Goal: Task Accomplishment & Management: Manage account settings

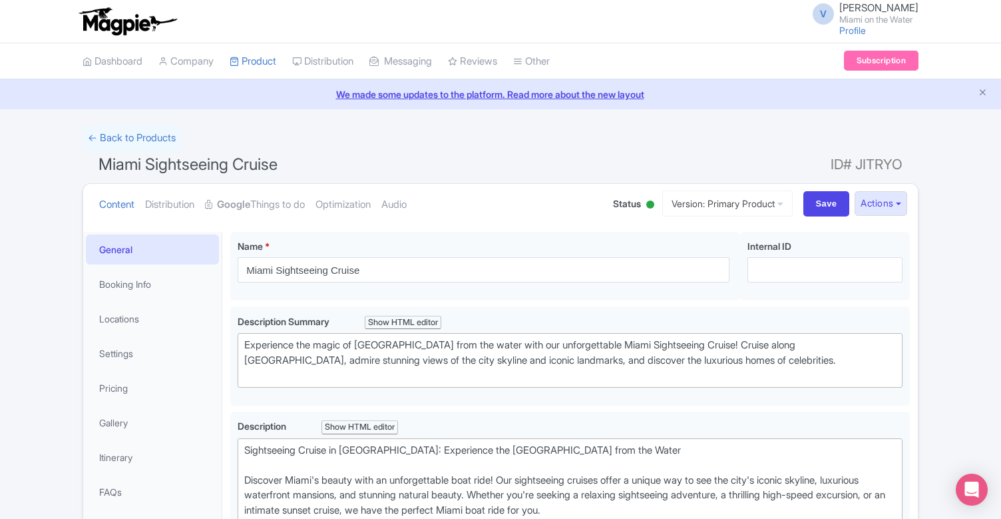
click at [113, 27] on img at bounding box center [127, 21] width 103 height 29
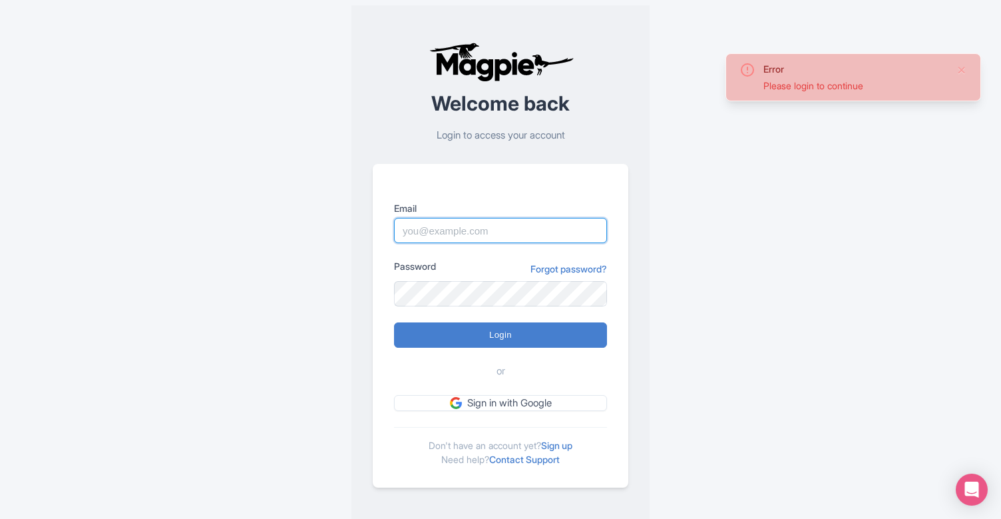
type input "info@miamionthewater.com"
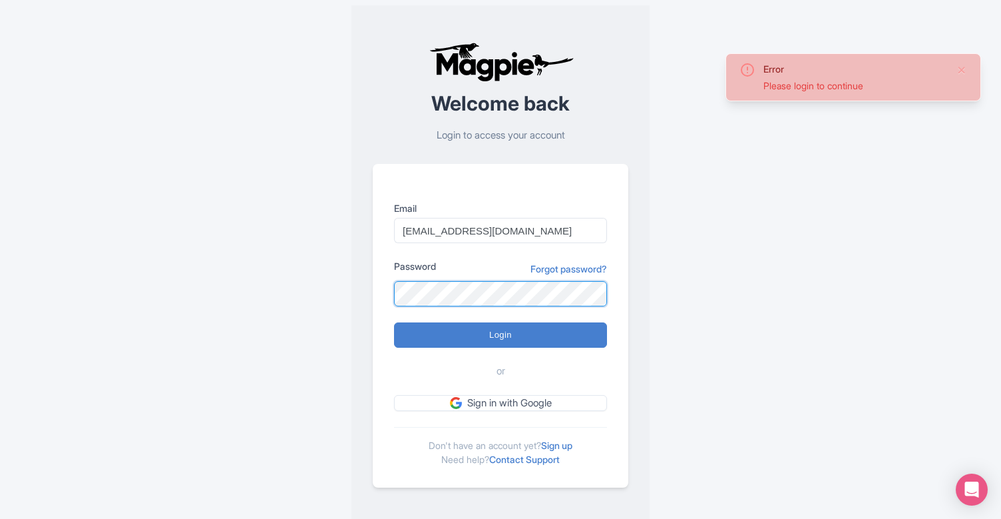
click at [501, 335] on input "Login" at bounding box center [500, 334] width 213 height 25
type input "Logging in..."
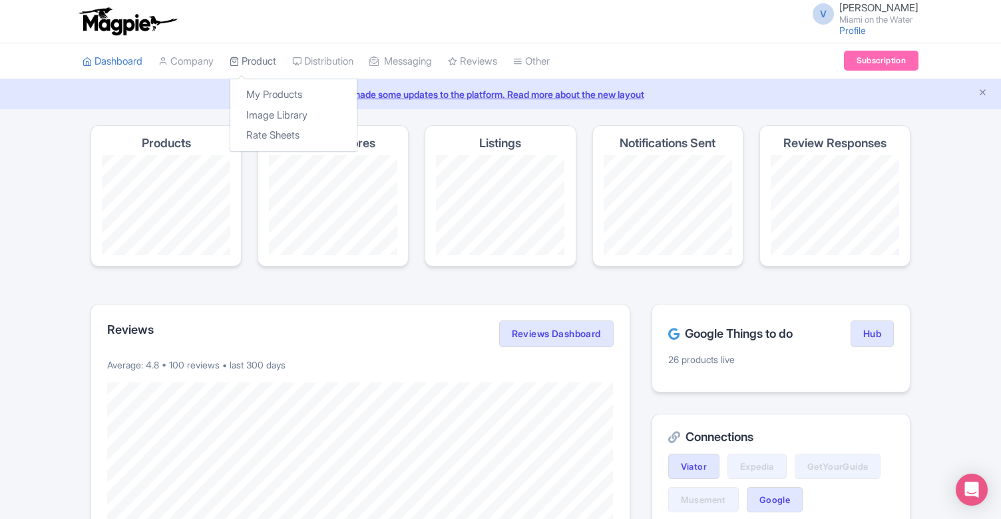
click at [252, 57] on link "Product" at bounding box center [253, 61] width 47 height 37
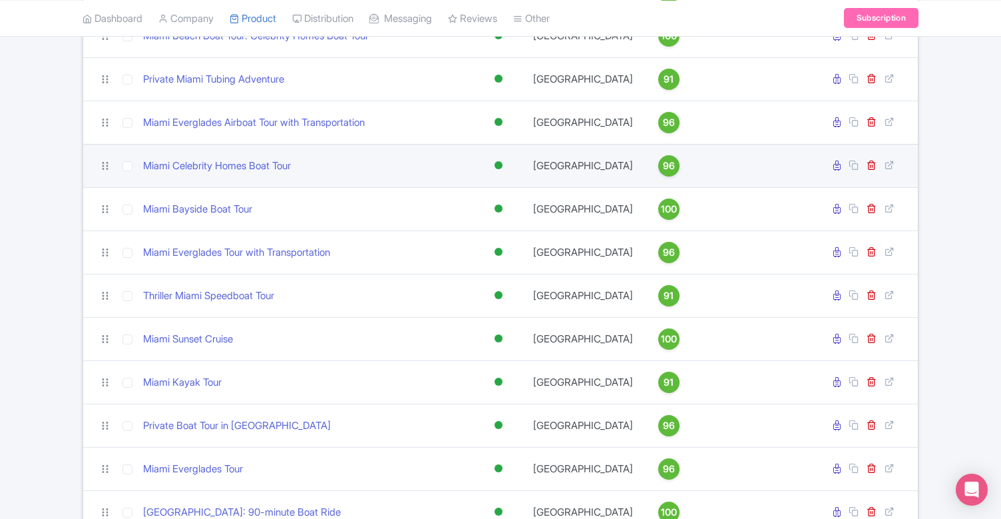
scroll to position [720, 0]
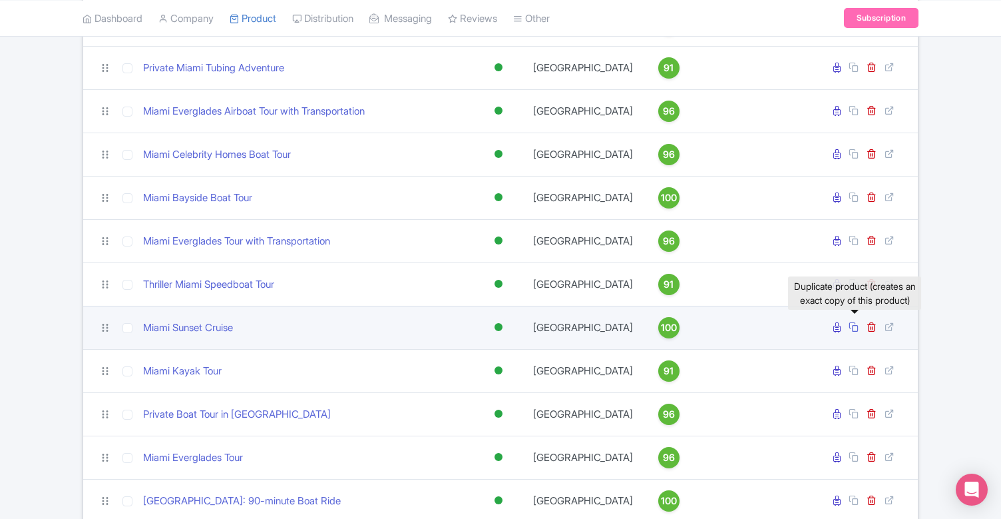
click at [852, 332] on icon at bounding box center [854, 327] width 10 height 10
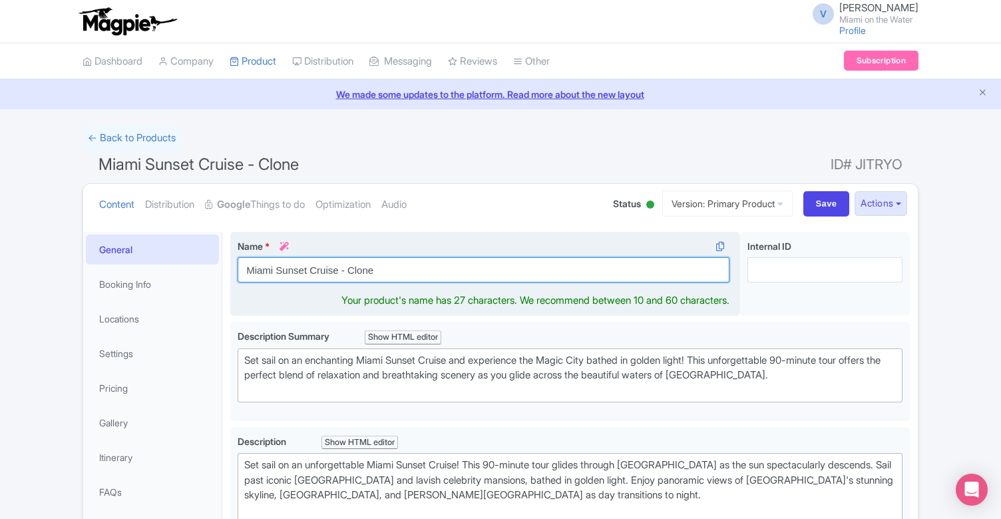
click at [400, 268] on input "Miami Sunset Cruise - Clone" at bounding box center [484, 269] width 492 height 25
click at [304, 268] on input "Miami Sunset" at bounding box center [484, 269] width 492 height 25
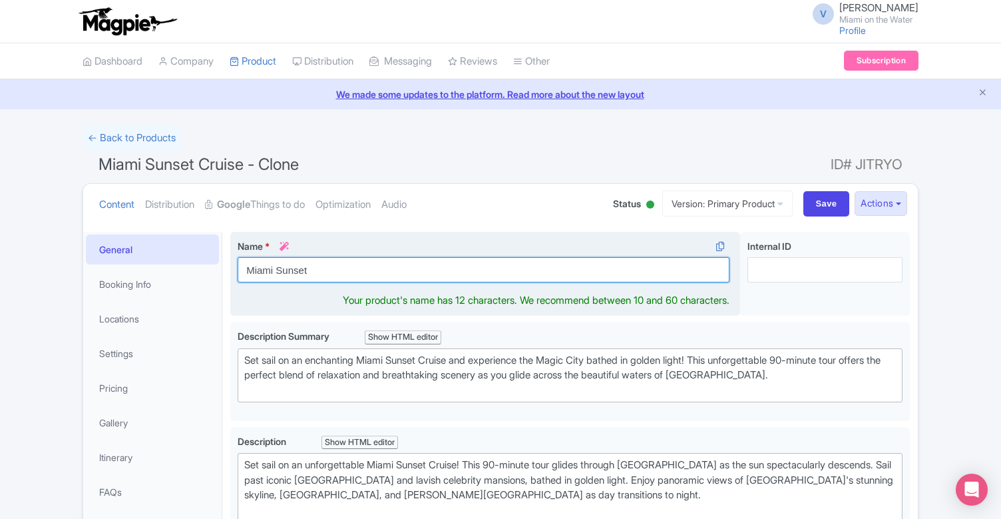
click at [304, 268] on input "Miami Sunset" at bounding box center [484, 269] width 492 height 25
paste input "Boat Tour"
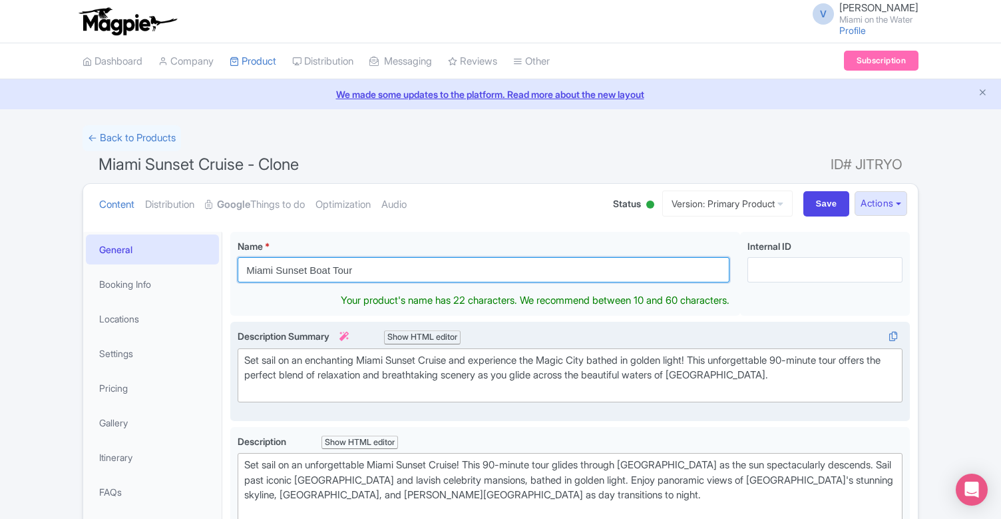
type input "Miami Sunset Boat Tour"
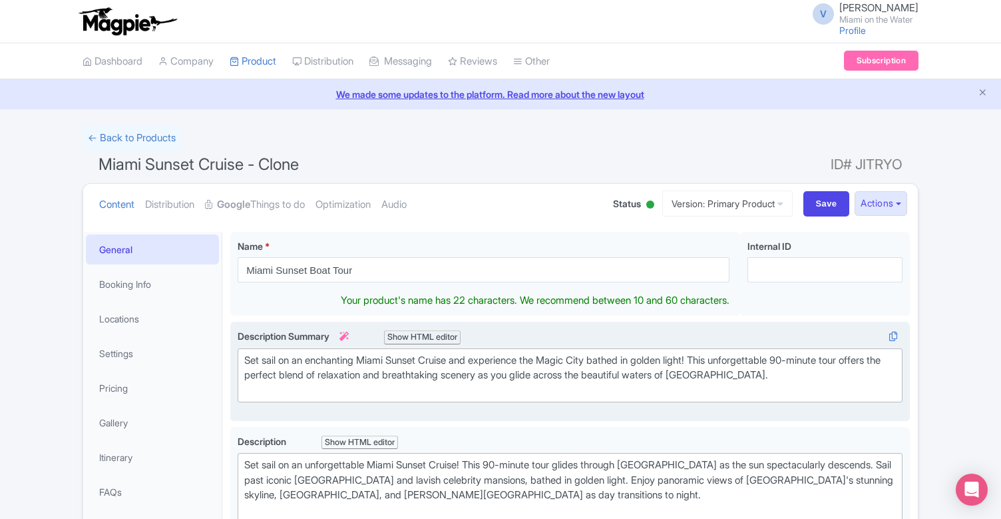
click at [411, 363] on div "Set sail on an enchanting Miami Sunset Cruise and experience the Magic City bat…" at bounding box center [570, 375] width 652 height 45
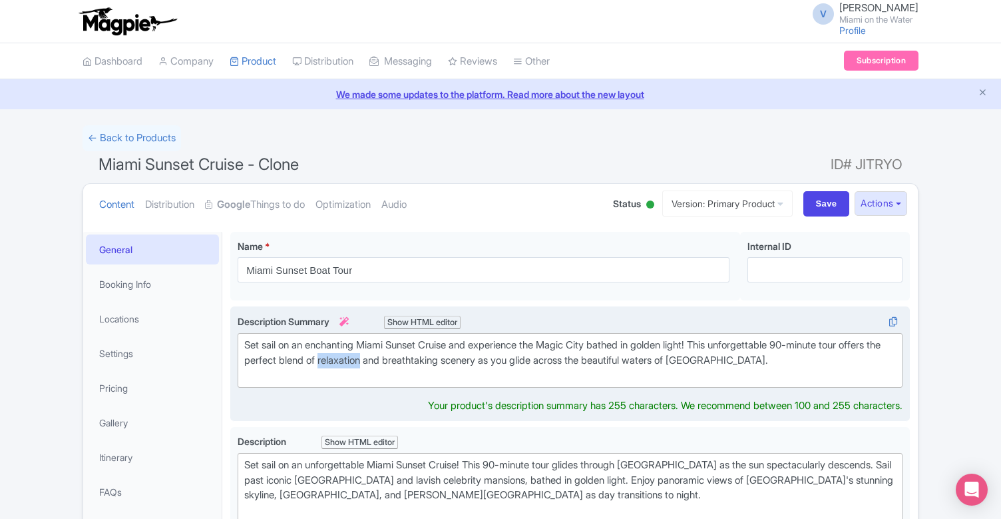
click at [411, 363] on div "Set sail on an enchanting Miami Sunset Cruise and experience the Magic City bat…" at bounding box center [570, 360] width 652 height 45
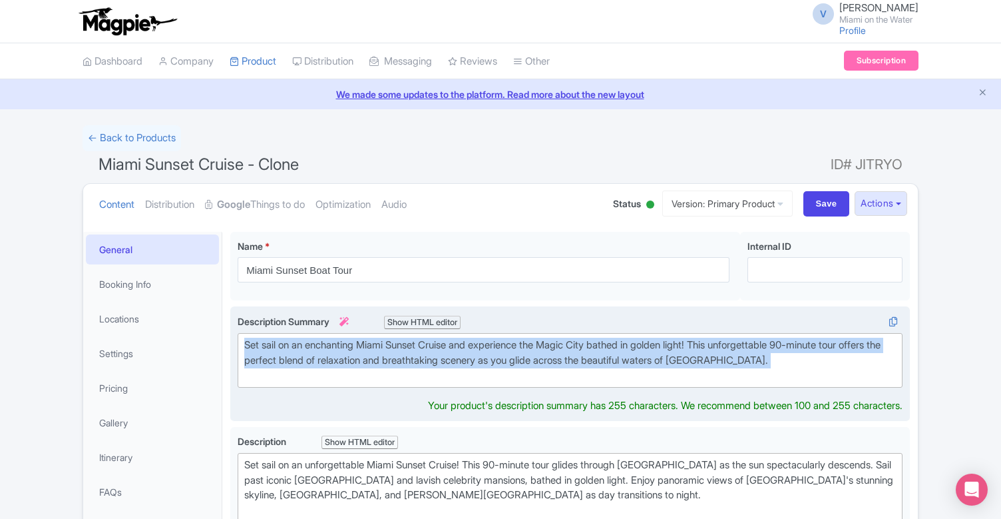
click at [411, 363] on div "Set sail on an enchanting Miami Sunset Cruise and experience the Magic City bat…" at bounding box center [570, 360] width 652 height 45
copy div "Set sail on an enchanting Miami Sunset Cruise and experience the Magic City bat…"
paste trix-editor "<div>Join us for a 90-minute Miami Sunset Boat Tour on Biscayne Bay. Watch the …"
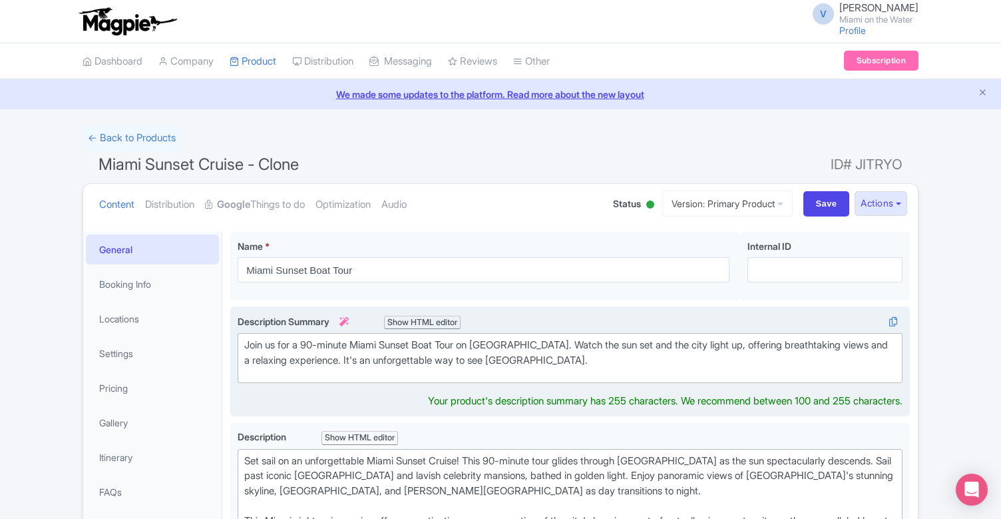
type trix-editor "<div>Join us for a 90-minute Miami Sunset Boat Tour on Biscayne Bay. Watch the …"
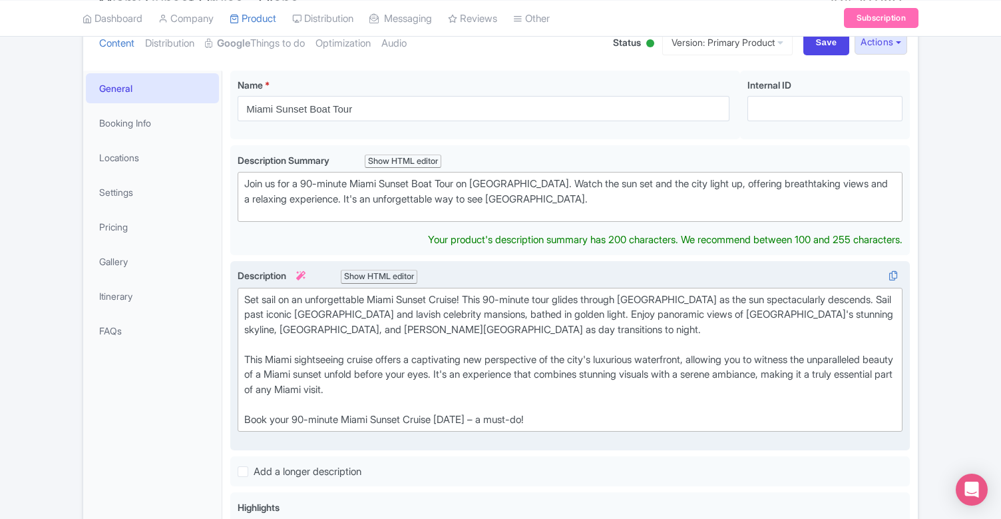
scroll to position [168, 0]
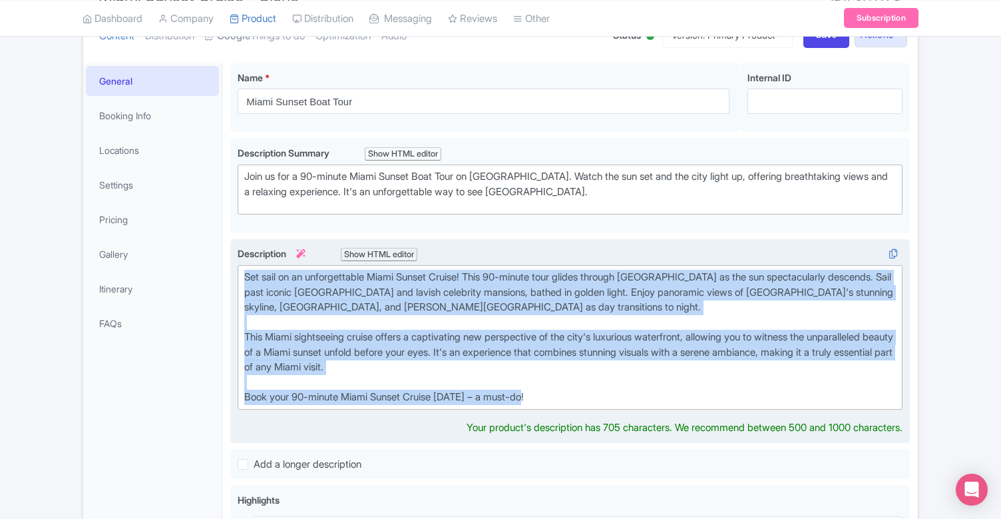
drag, startPoint x: 548, startPoint y: 414, endPoint x: 244, endPoint y: 271, distance: 336.0
click at [244, 271] on trix-editor "Set sail on an unforgettable Miami Sunset Cruise! This 90-minute tour glides th…" at bounding box center [570, 337] width 665 height 144
copy div "Set sail on an unforgettable Miami Sunset Cruise! This 90-minute tour glides th…"
paste trix-editor "<div><strong>Your Miami Sunset Escape Awaits<br></strong><br></div><div>Discove…"
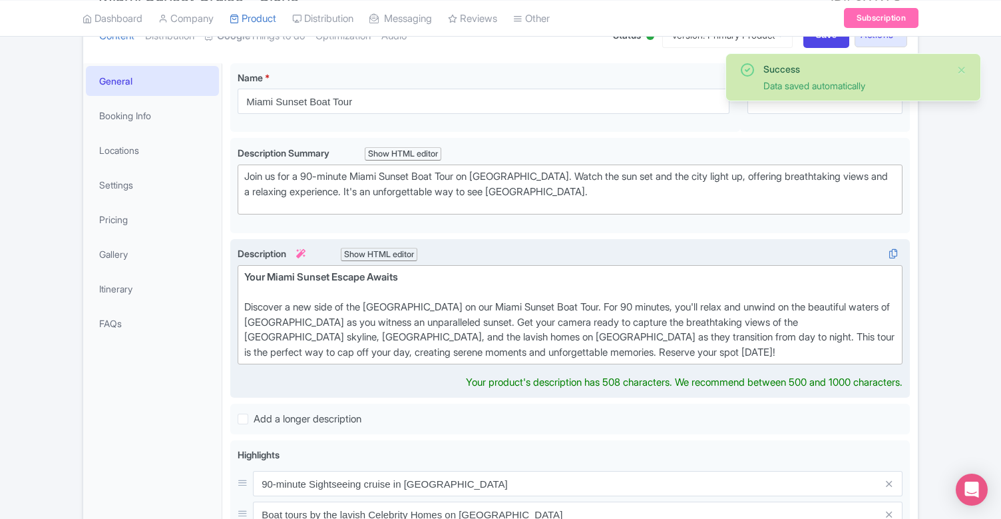
type trix-editor "<div><strong>Your Miami Sunset Escape Awaits<br></strong><br></div><div>Discove…"
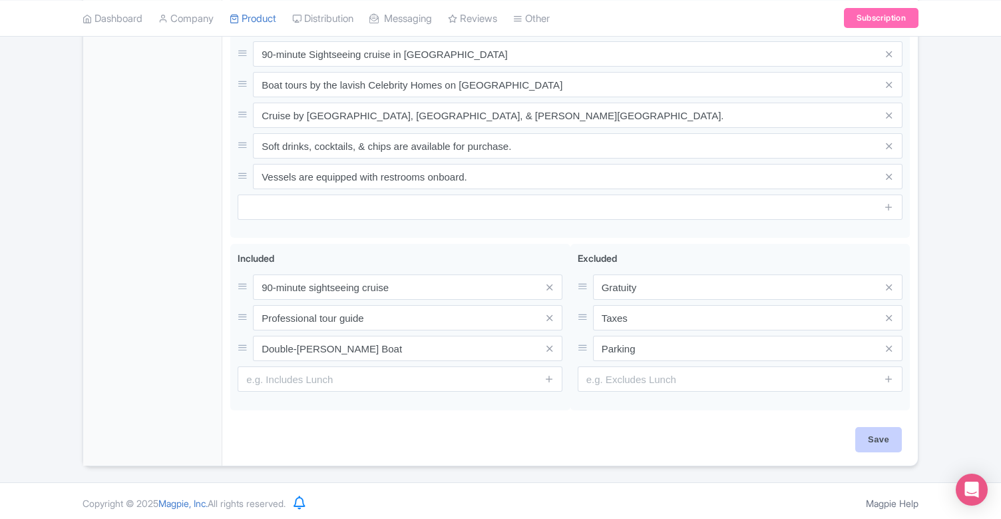
scroll to position [583, 0]
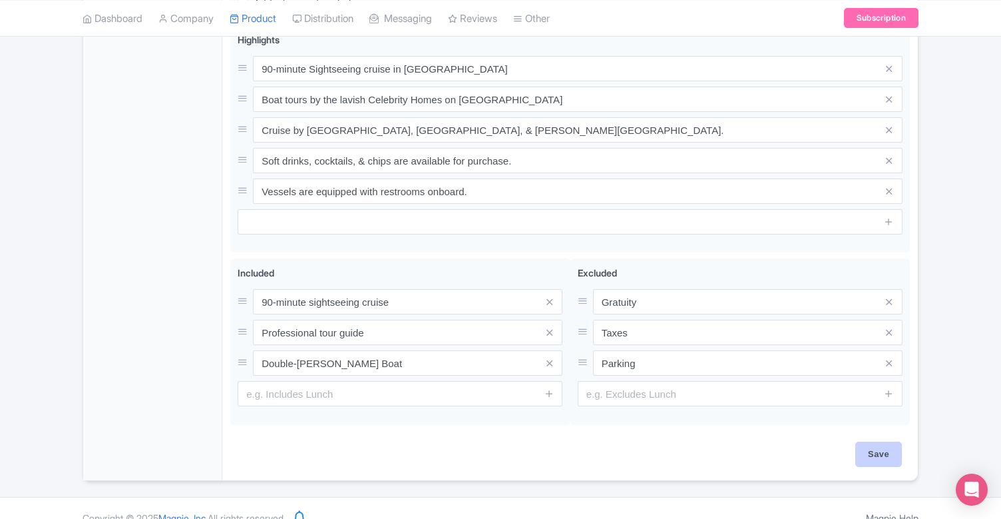
click at [894, 446] on input "Save" at bounding box center [879, 453] width 47 height 25
type input "Saving..."
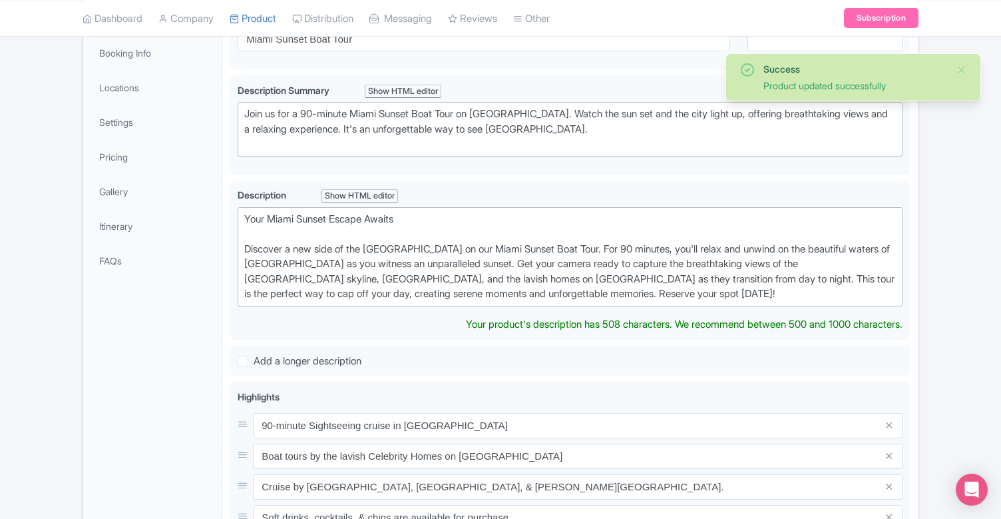
scroll to position [10, 0]
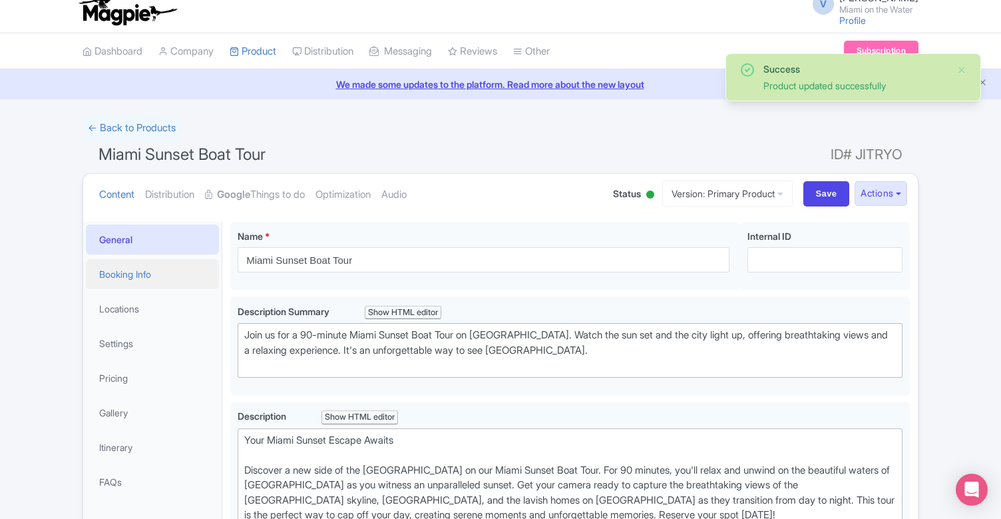
click at [149, 280] on link "Booking Info" at bounding box center [152, 274] width 133 height 30
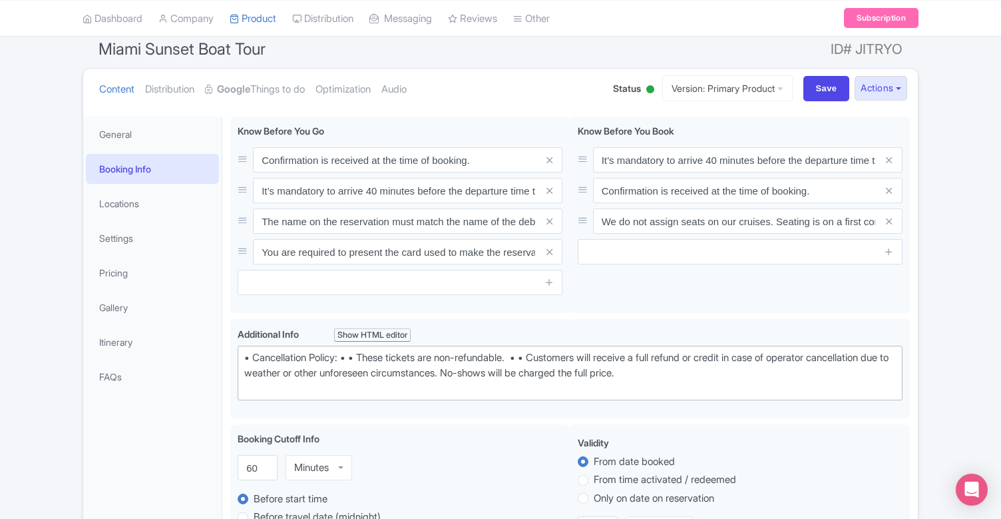
scroll to position [65, 0]
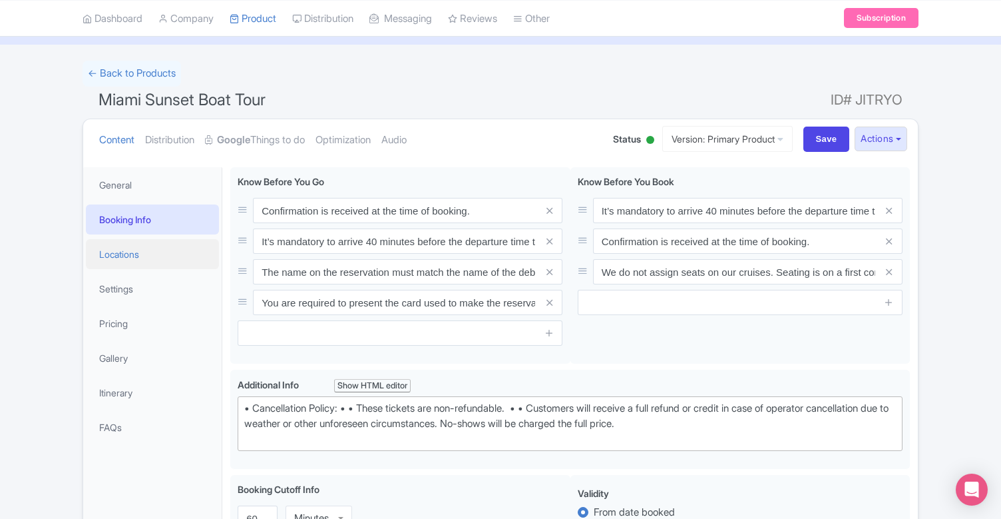
click at [150, 258] on link "Locations" at bounding box center [152, 254] width 133 height 30
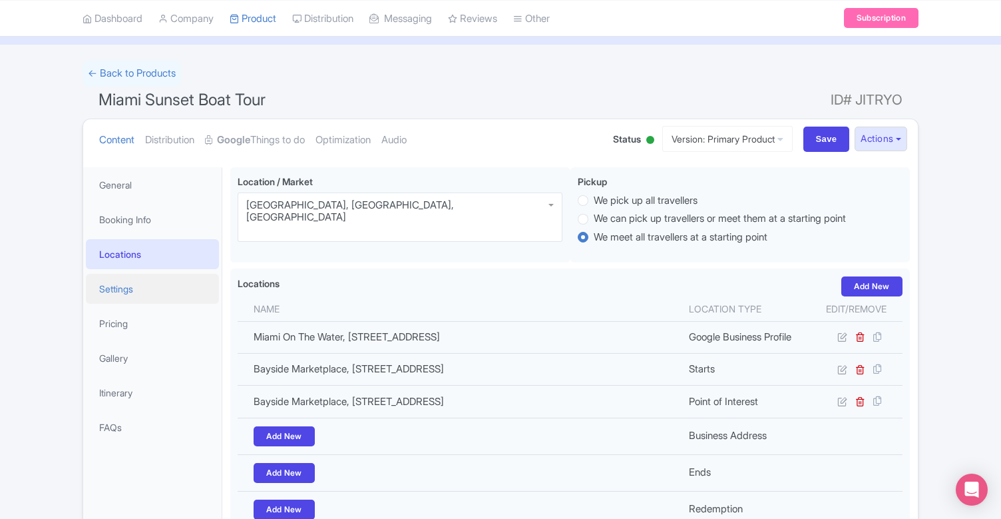
click at [153, 298] on link "Settings" at bounding box center [152, 289] width 133 height 30
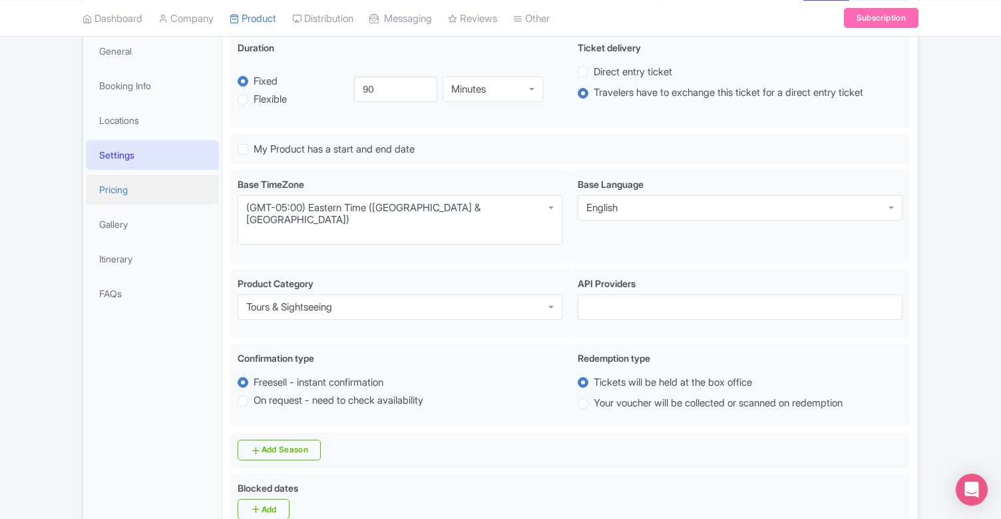
scroll to position [201, 0]
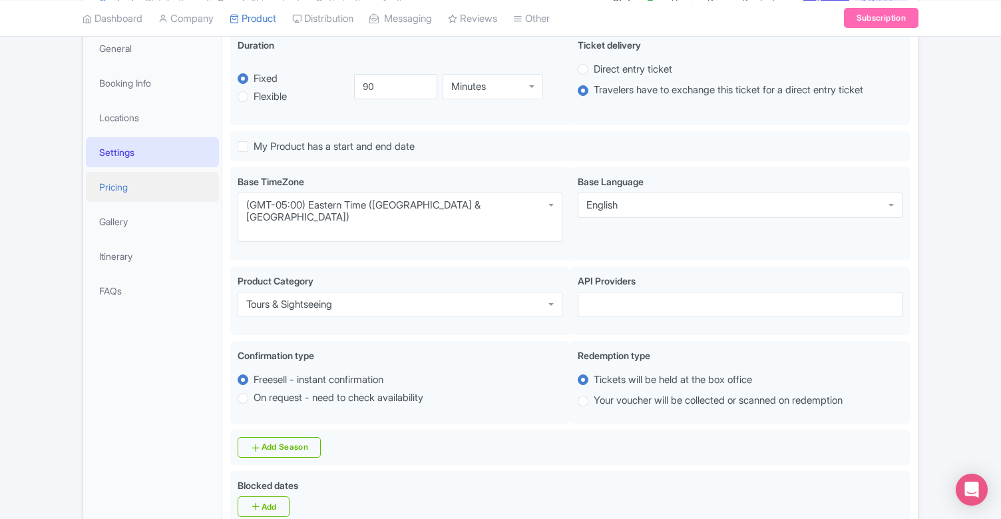
click at [157, 192] on link "Pricing" at bounding box center [152, 187] width 133 height 30
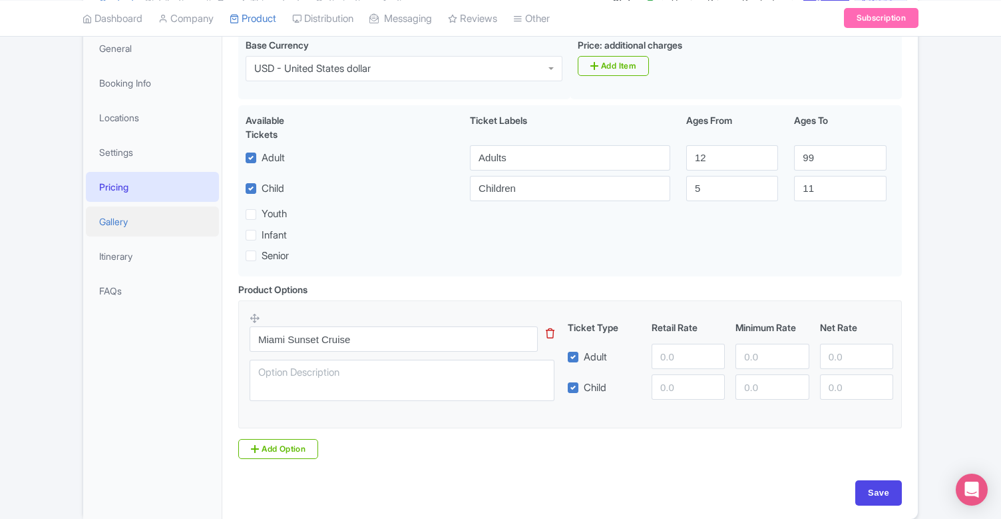
click at [149, 220] on link "Gallery" at bounding box center [152, 221] width 133 height 30
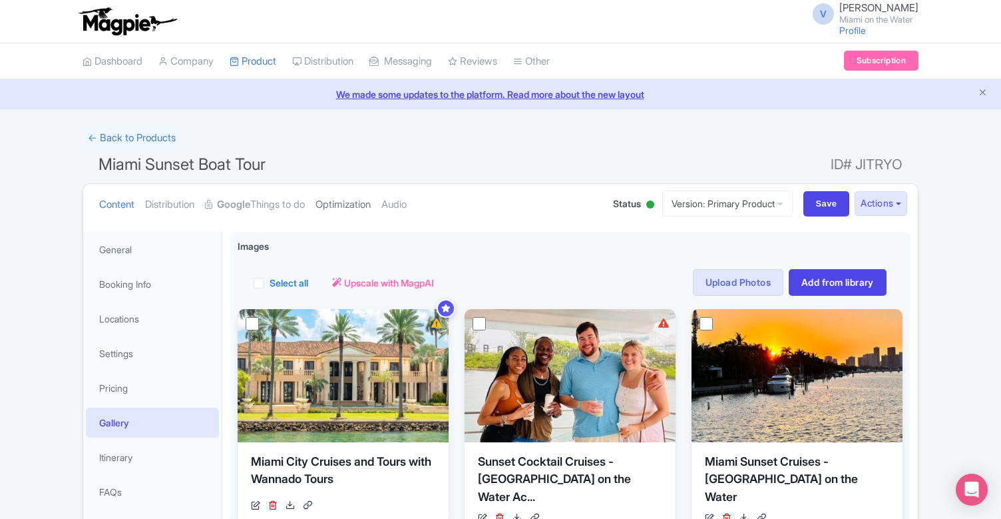
scroll to position [0, 0]
click at [270, 202] on link "Google Things to do" at bounding box center [255, 205] width 100 height 42
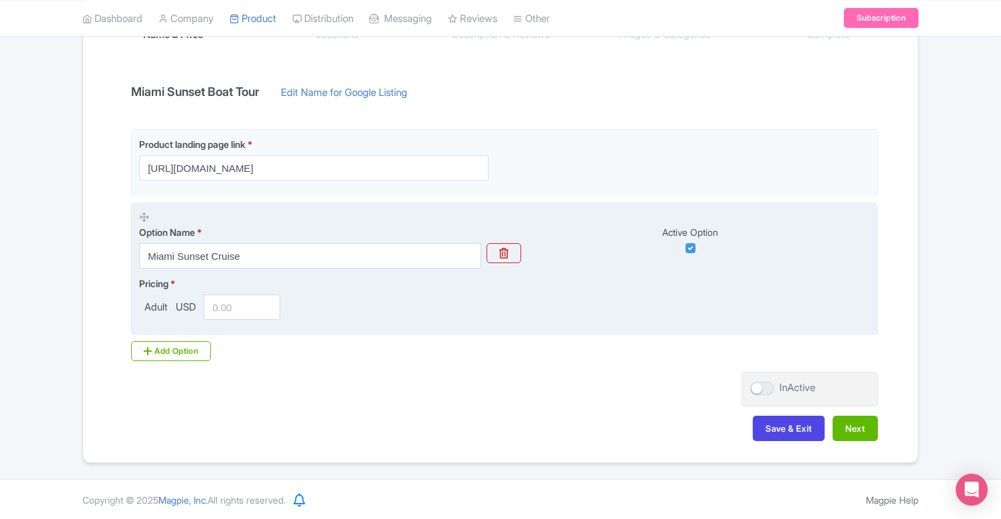
scroll to position [254, 0]
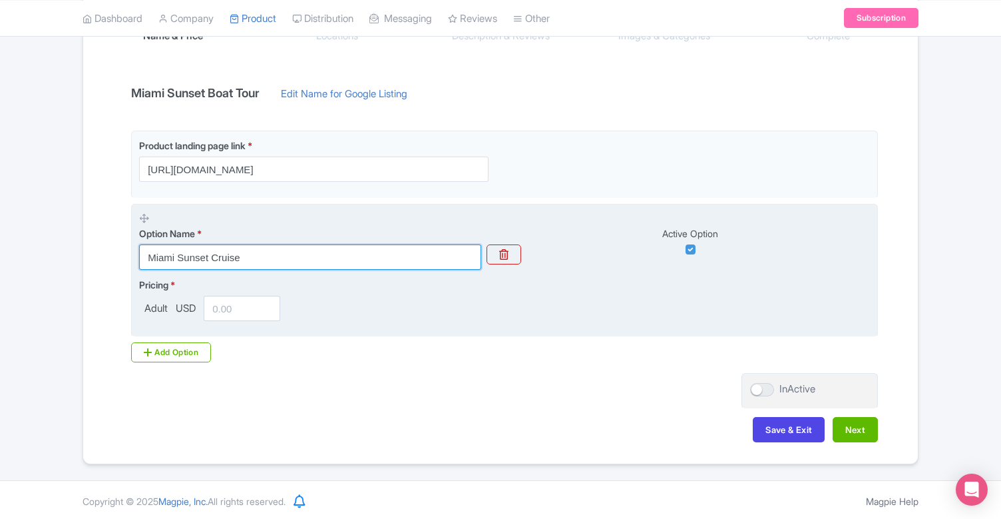
click at [292, 260] on input "Miami Sunset Cruise" at bounding box center [310, 256] width 342 height 25
type input "Miami Sunset Boat Tour"
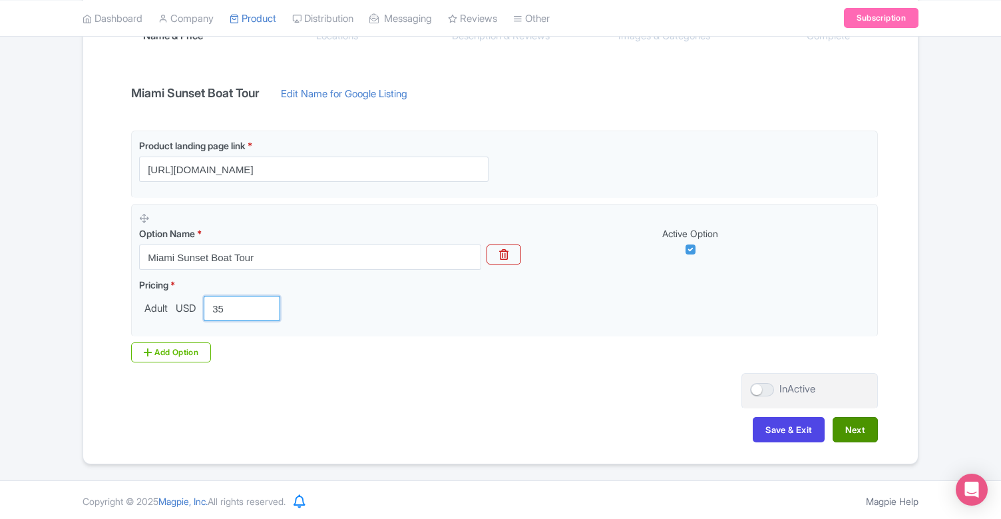
type input "35"
click at [856, 424] on button "Next" at bounding box center [855, 429] width 45 height 25
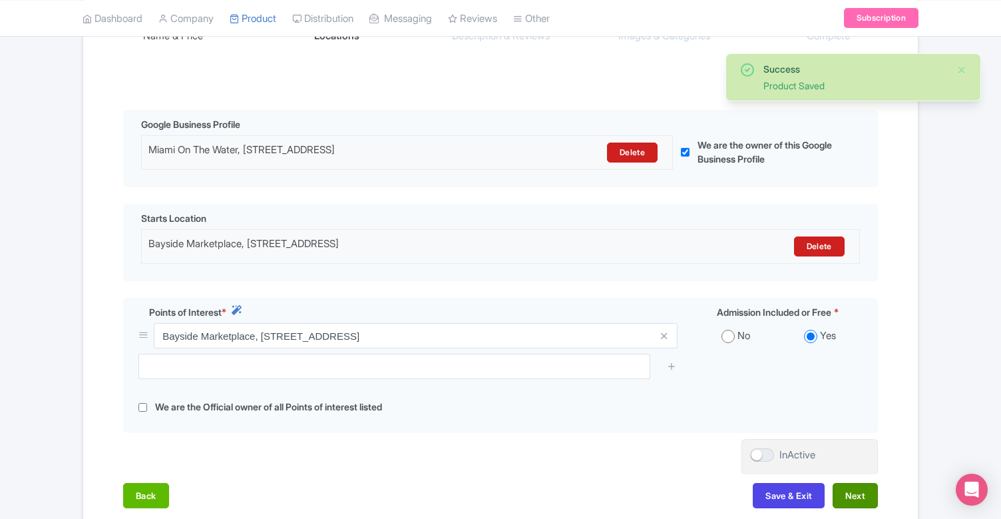
click at [856, 495] on button "Next" at bounding box center [855, 495] width 45 height 25
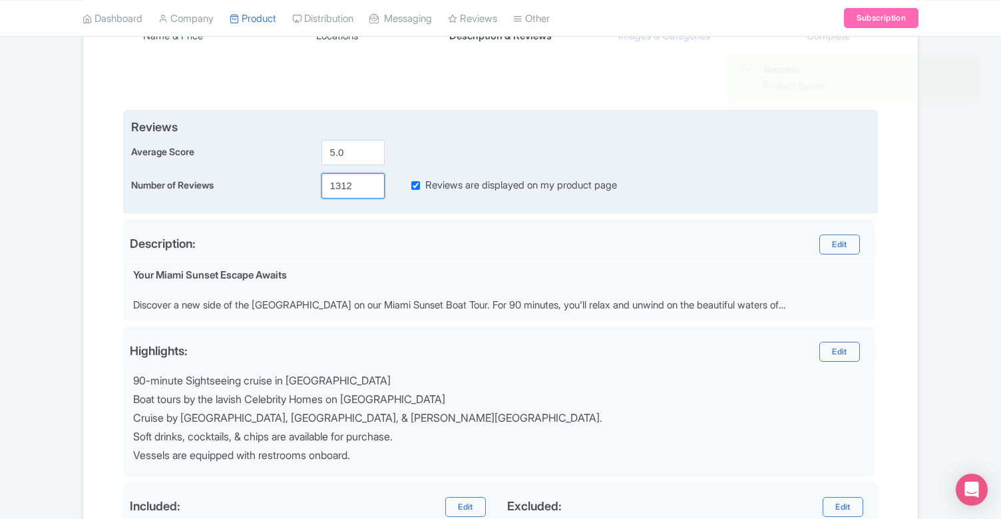
drag, startPoint x: 353, startPoint y: 184, endPoint x: 336, endPoint y: 186, distance: 16.8
click at [336, 186] on input "1312" at bounding box center [353, 185] width 63 height 25
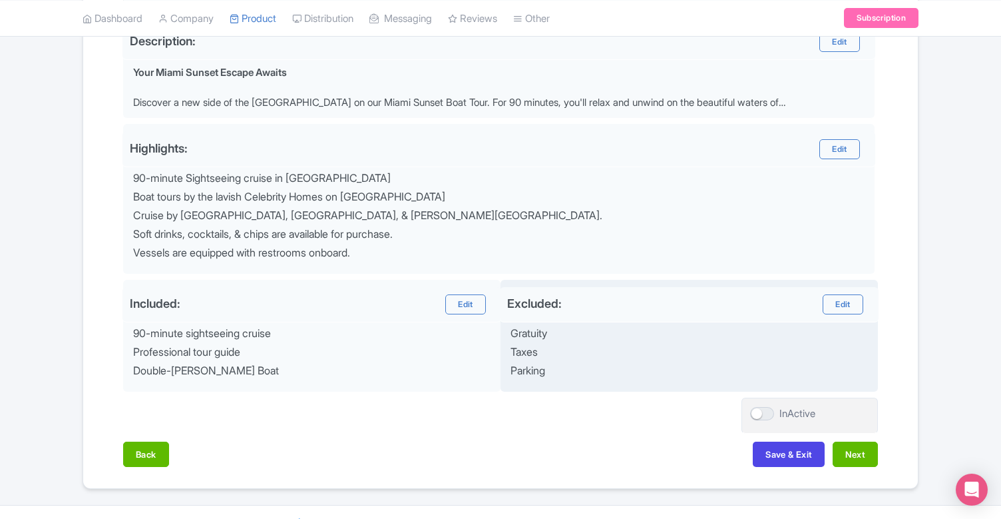
scroll to position [461, 0]
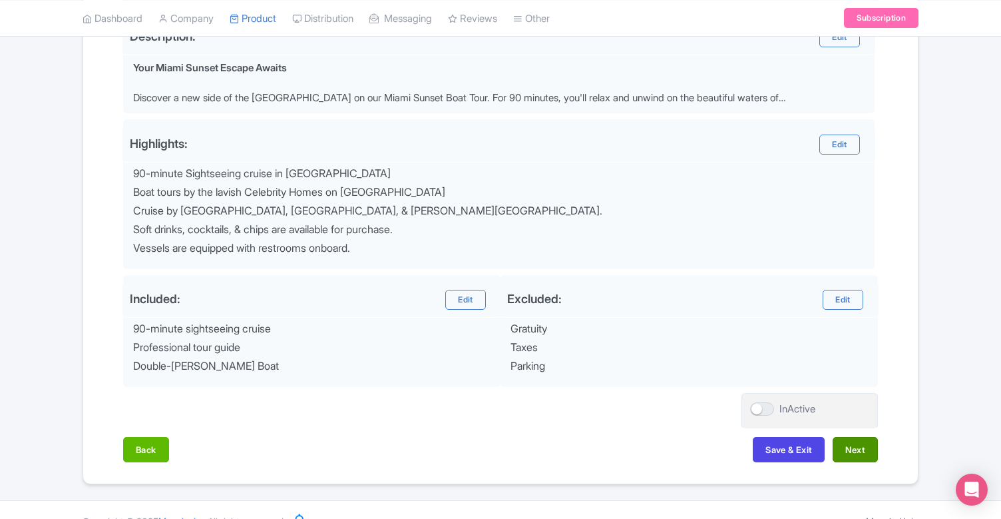
type input "1415"
click at [845, 445] on button "Next" at bounding box center [855, 449] width 45 height 25
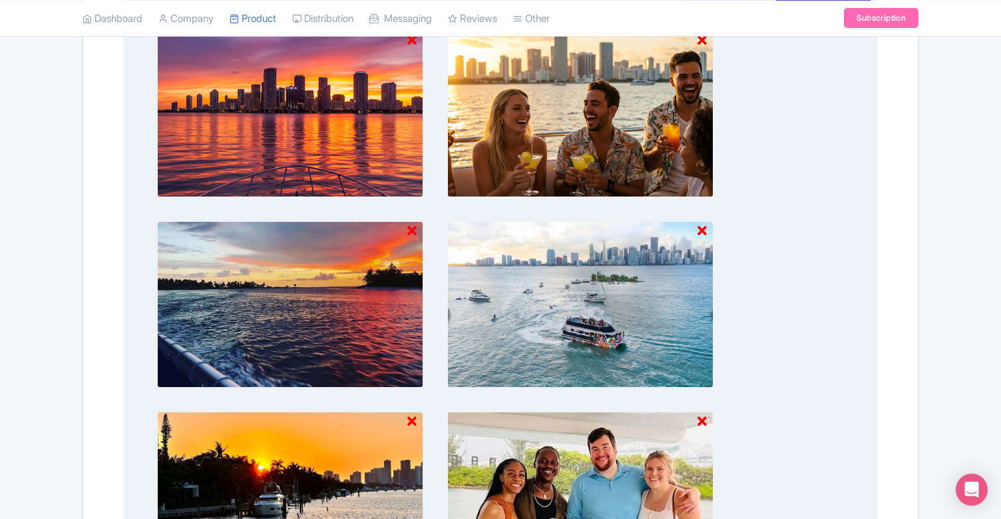
scroll to position [409, 0]
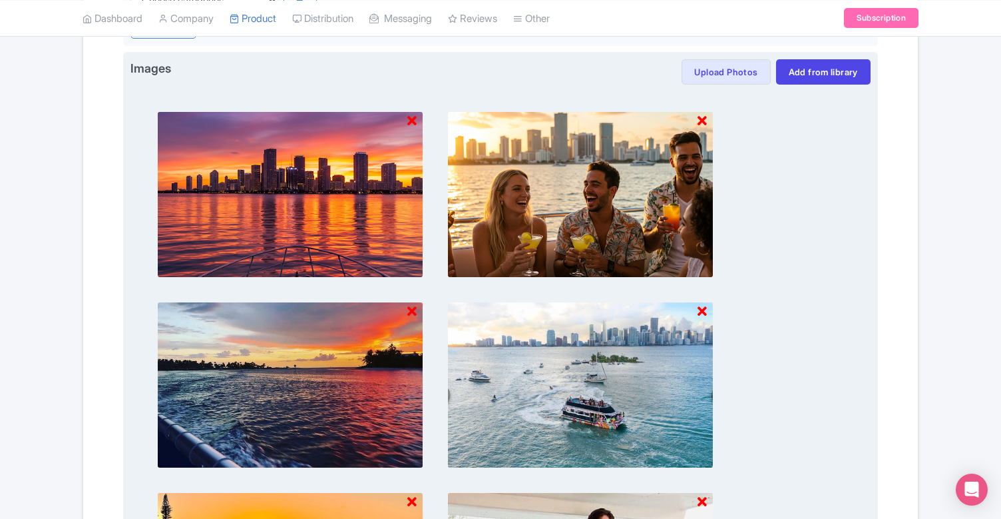
click at [413, 121] on icon at bounding box center [412, 121] width 9 height 13
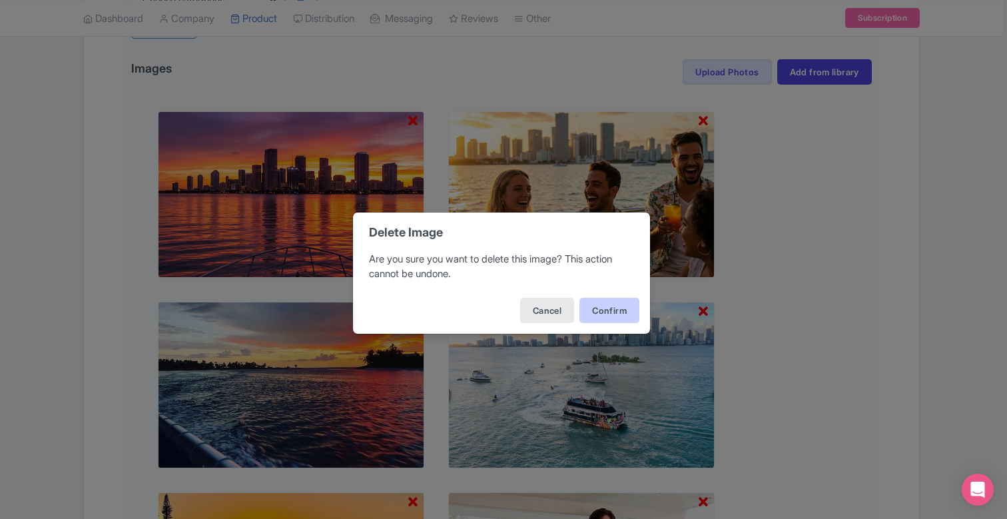
click at [600, 307] on button "Confirm" at bounding box center [609, 310] width 60 height 25
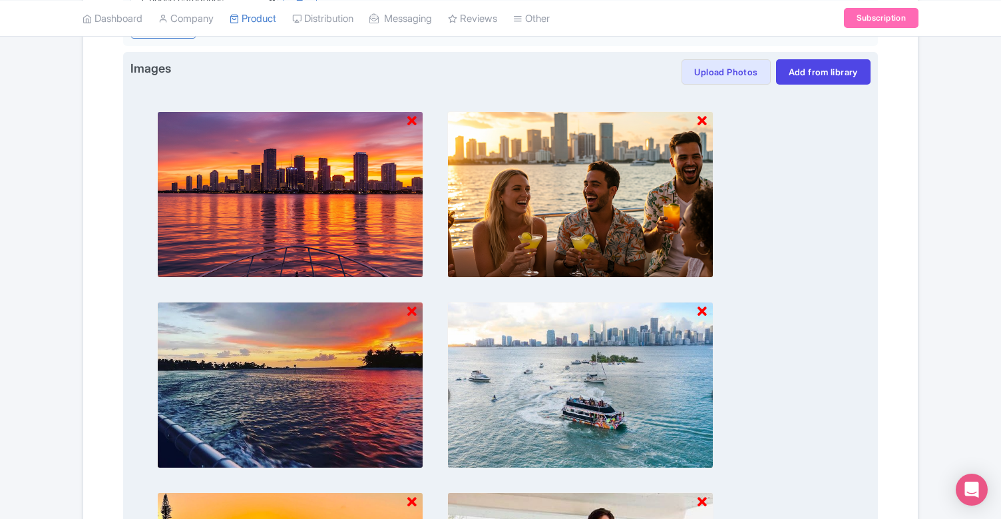
click at [410, 119] on icon at bounding box center [412, 121] width 9 height 13
click at [723, 70] on button "Upload Photos" at bounding box center [726, 71] width 89 height 25
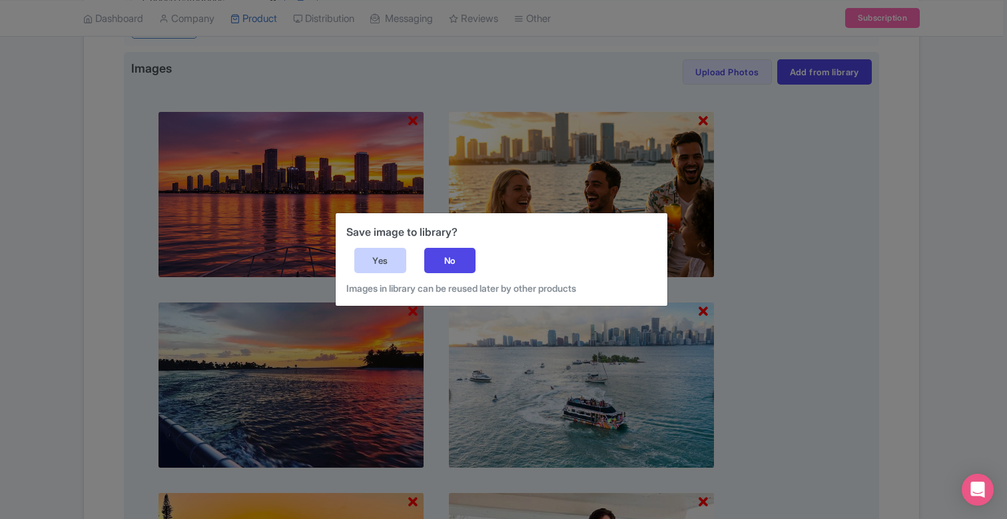
click at [384, 251] on div "Yes" at bounding box center [380, 260] width 52 height 25
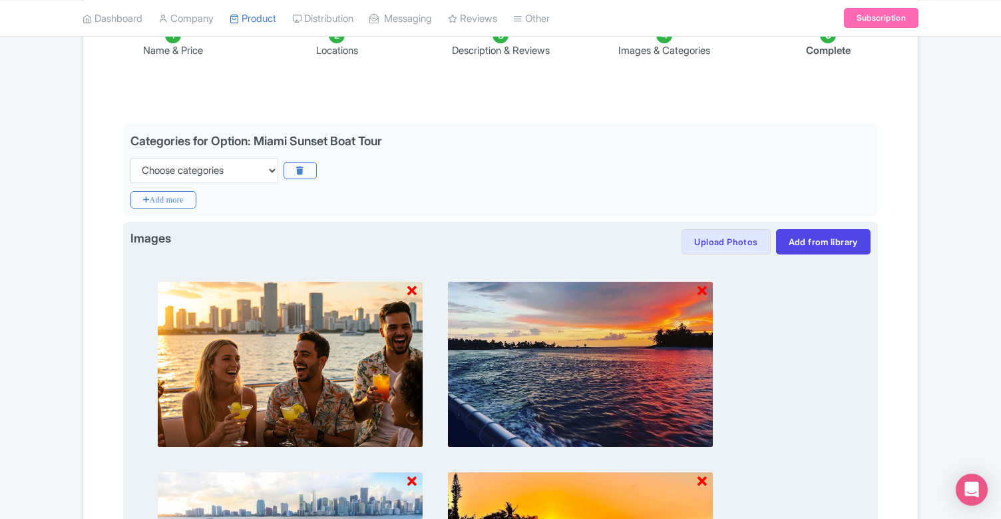
scroll to position [190, 0]
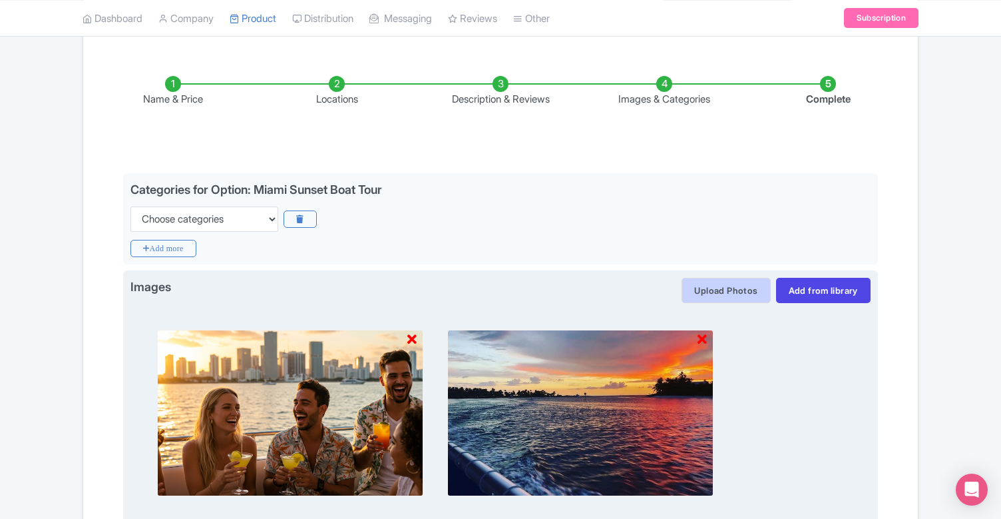
click at [724, 298] on button "Upload Photos" at bounding box center [726, 290] width 89 height 25
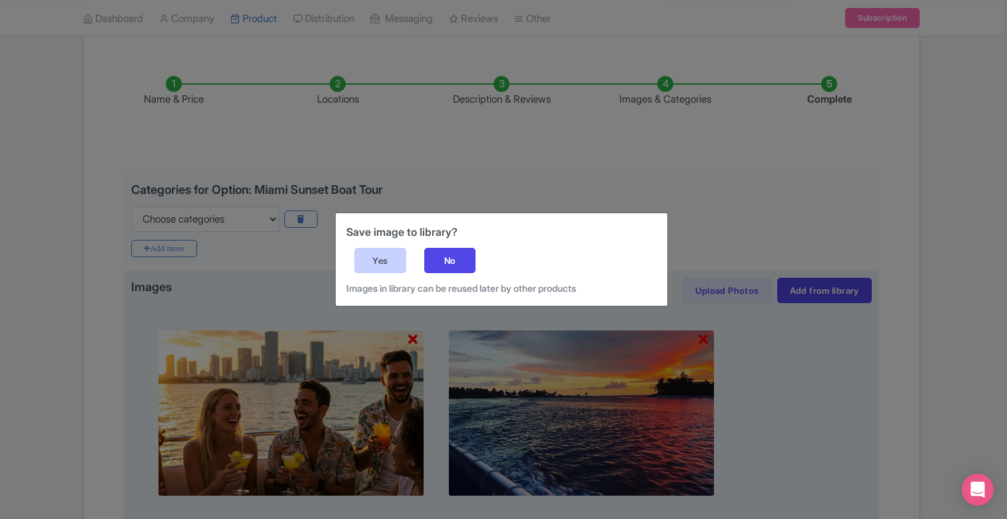
click at [396, 260] on div "Yes" at bounding box center [380, 260] width 52 height 25
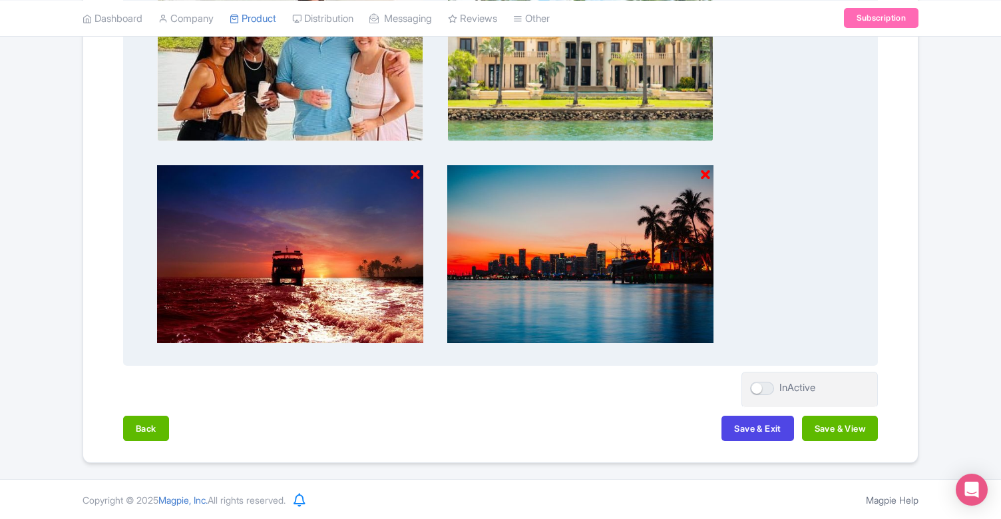
scroll to position [926, 0]
click at [418, 172] on icon at bounding box center [415, 175] width 9 height 13
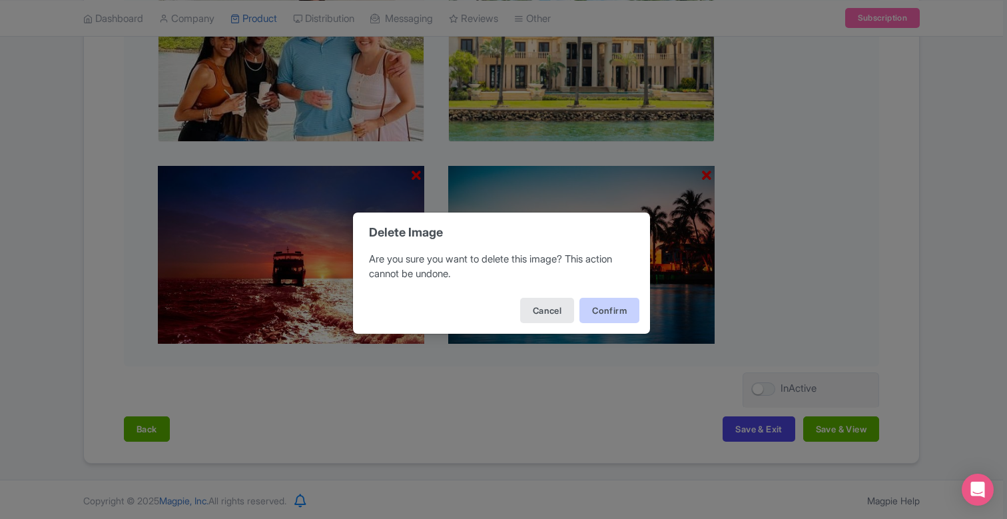
click at [598, 309] on button "Confirm" at bounding box center [609, 310] width 60 height 25
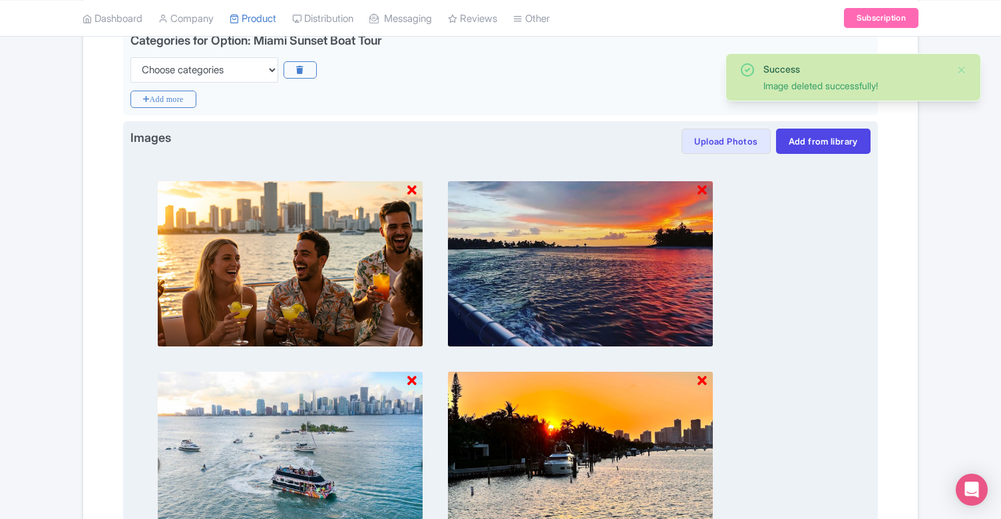
scroll to position [262, 0]
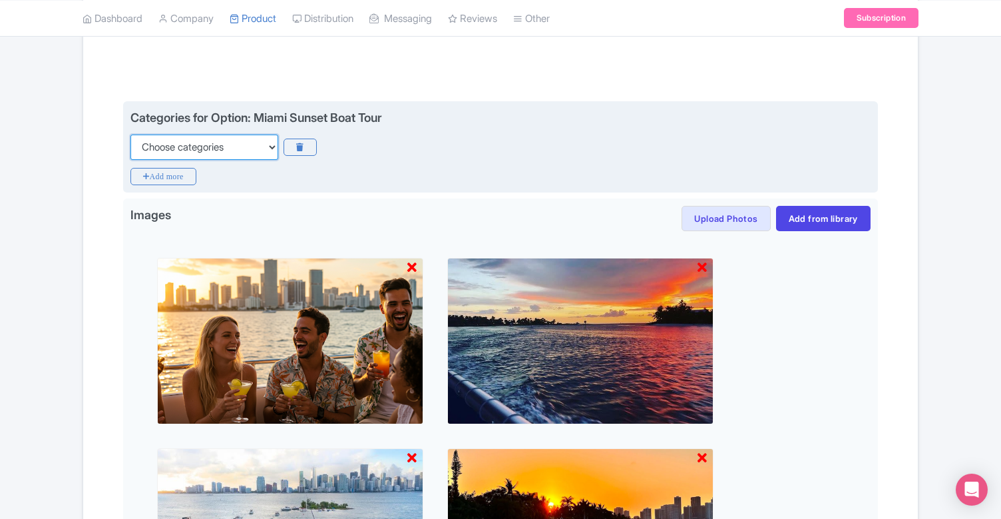
select select "boat-tours"
click at [186, 176] on icon "Add more" at bounding box center [164, 176] width 66 height 17
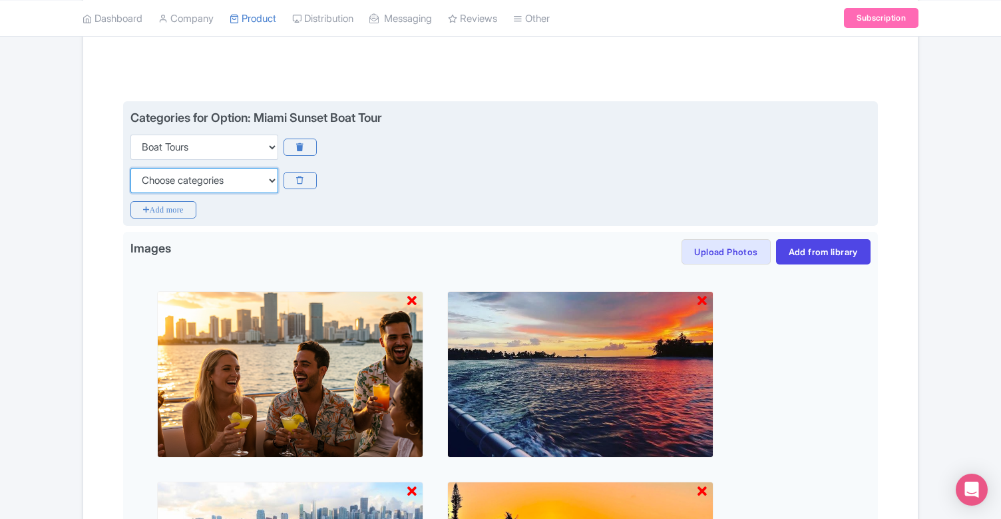
select select "family-friendly"
click at [175, 208] on icon "Add more" at bounding box center [164, 209] width 66 height 17
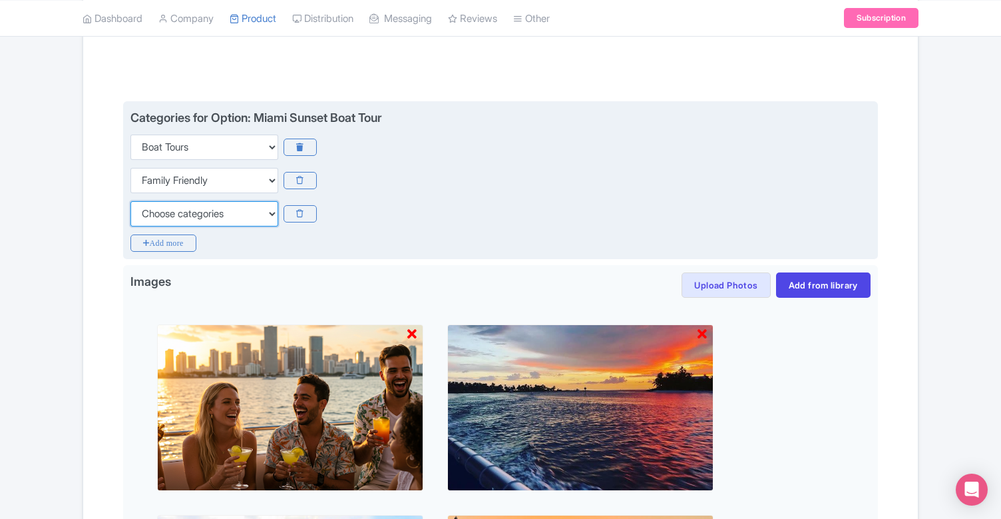
select select "family-friendly"
click at [174, 245] on icon "Add more" at bounding box center [164, 242] width 66 height 17
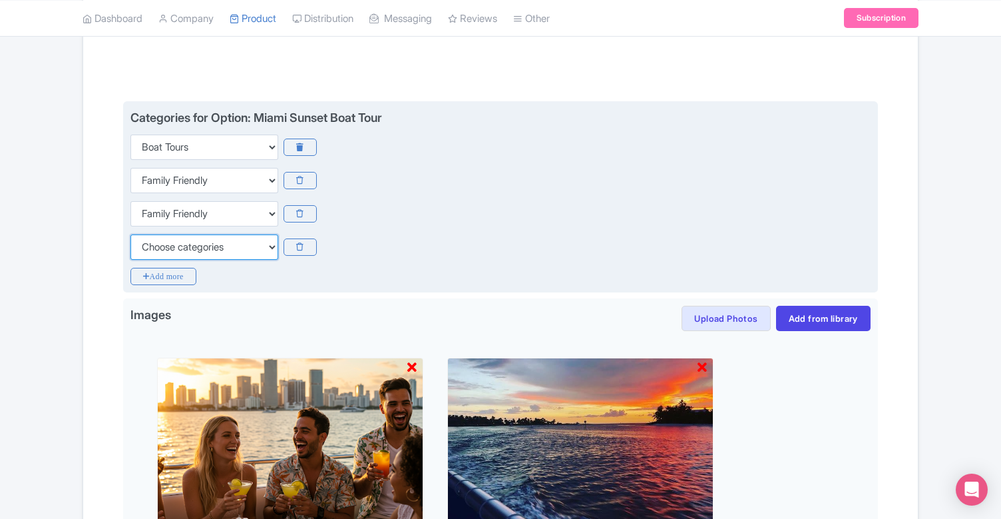
select select "guided-tours"
click at [187, 270] on icon "Add more" at bounding box center [164, 276] width 66 height 17
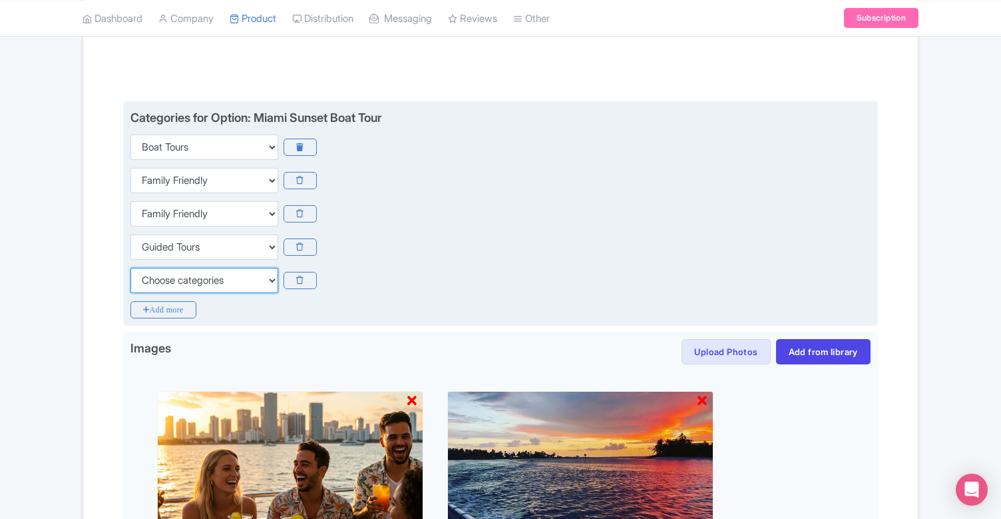
select select "guided-tours"
click at [300, 276] on icon at bounding box center [300, 280] width 33 height 17
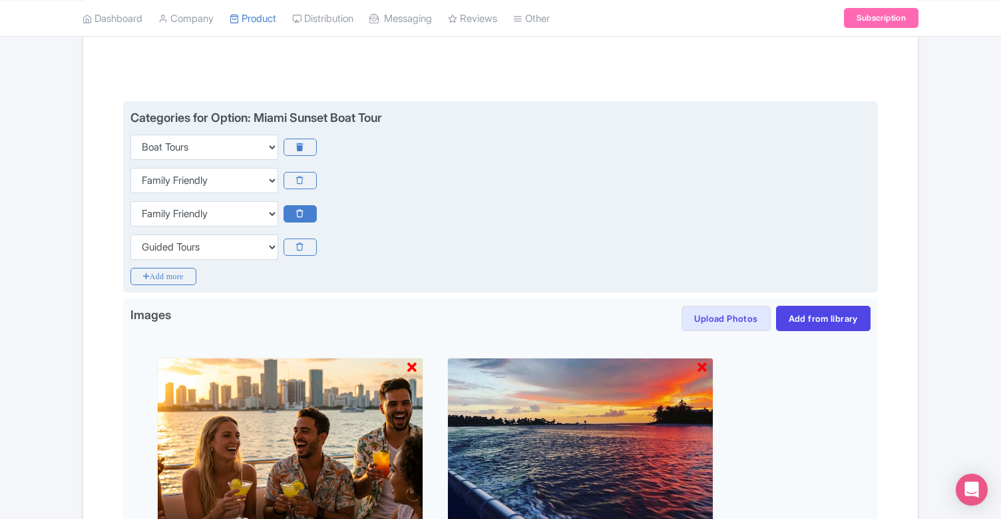
click at [303, 208] on icon at bounding box center [300, 213] width 33 height 17
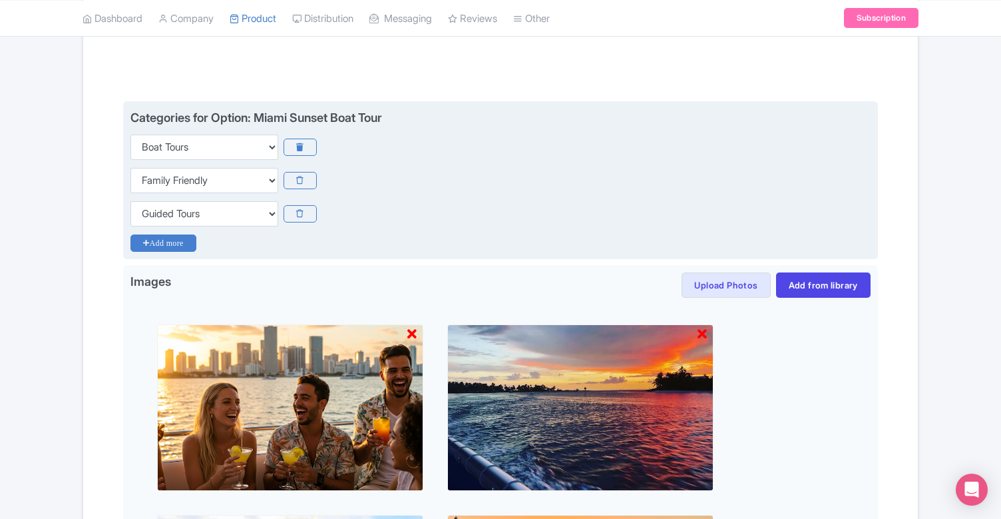
click at [183, 246] on icon "Add more" at bounding box center [164, 242] width 66 height 17
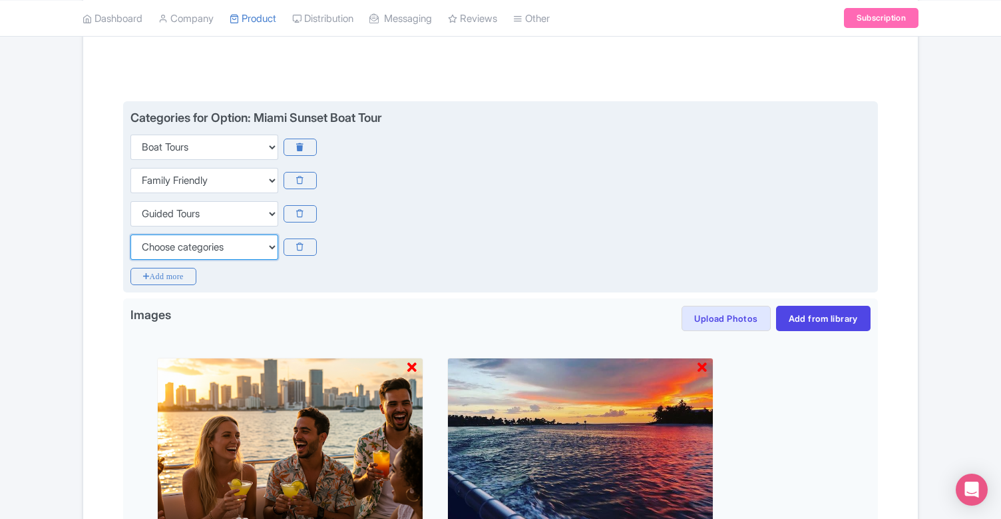
select select "day-trips"
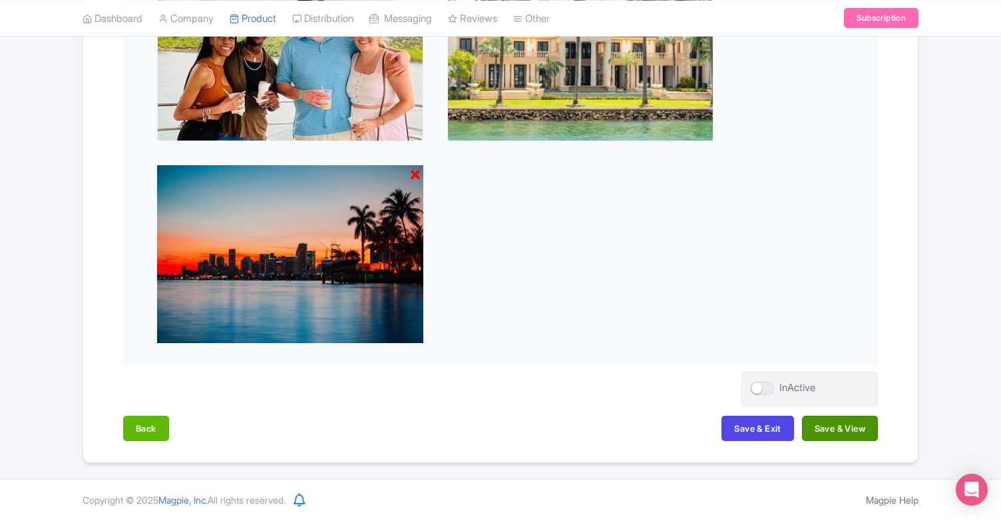
scroll to position [1025, 0]
click at [836, 431] on button "Save & View" at bounding box center [840, 428] width 76 height 25
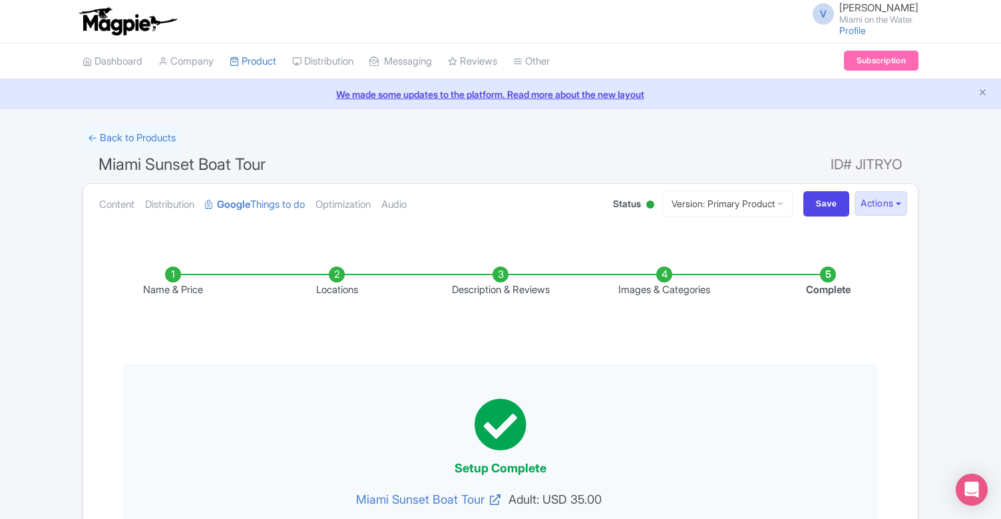
scroll to position [0, 0]
click at [826, 206] on input "Save" at bounding box center [827, 203] width 47 height 25
type input "Saving..."
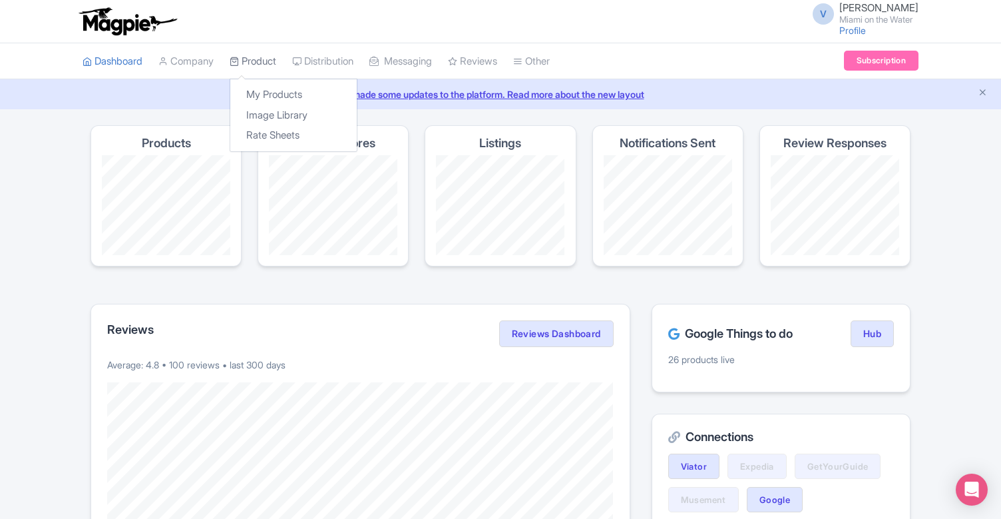
click at [272, 65] on link "Product" at bounding box center [253, 61] width 47 height 37
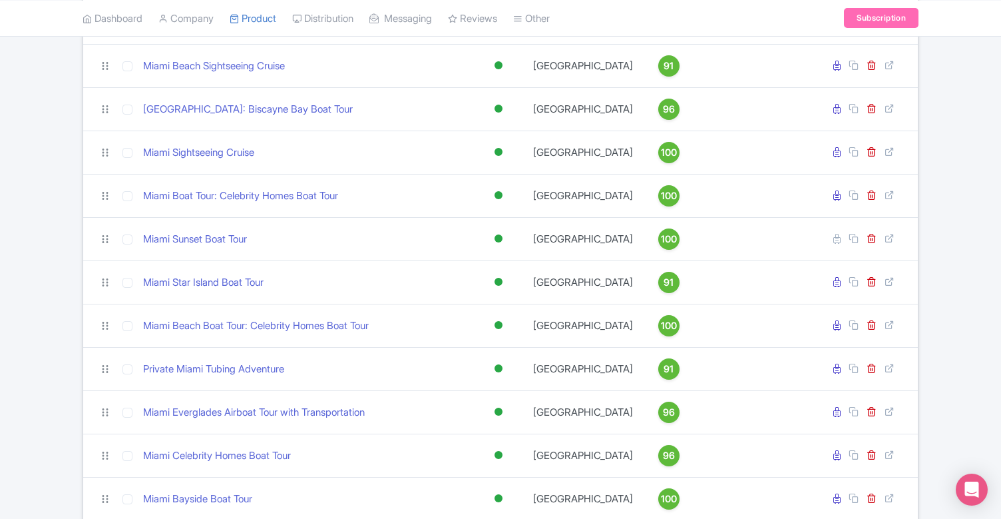
scroll to position [459, 0]
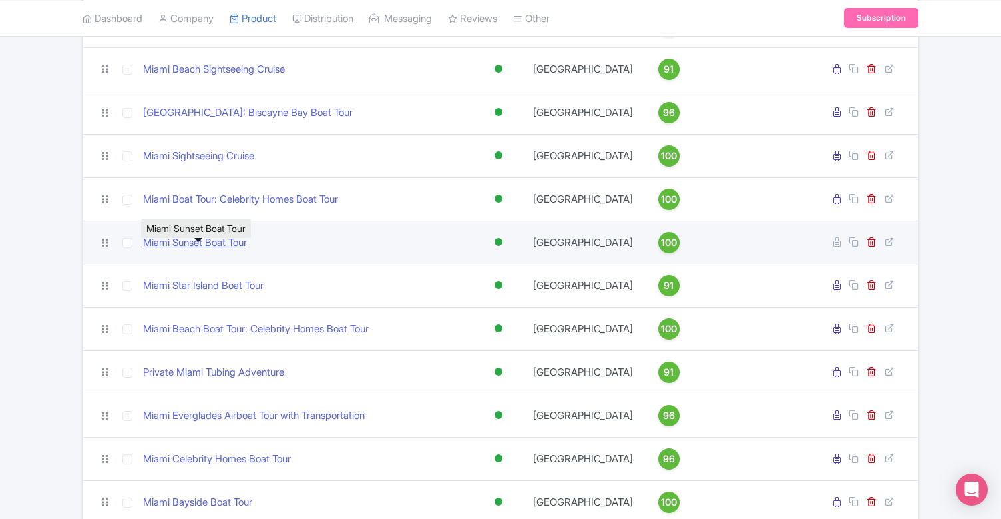
click at [236, 250] on link "Miami Sunset Boat Tour" at bounding box center [195, 242] width 104 height 15
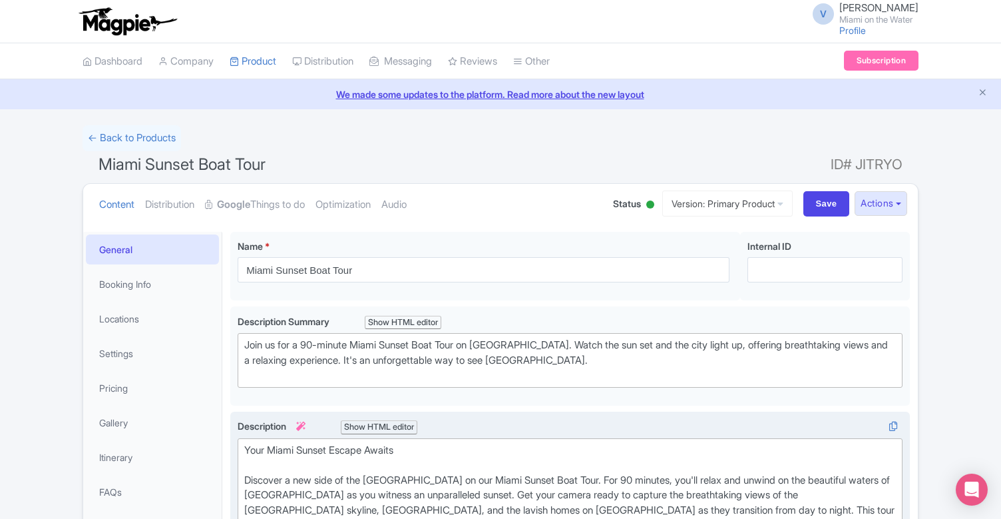
click at [248, 473] on div "Your Miami Sunset Escape Awaits Discover a new side of the Magic City on our Mi…" at bounding box center [570, 488] width 652 height 90
type trix-editor "<div>Your Miami Sunset Escape Awaits<br><br>Discover a new side of the [GEOGRAP…"
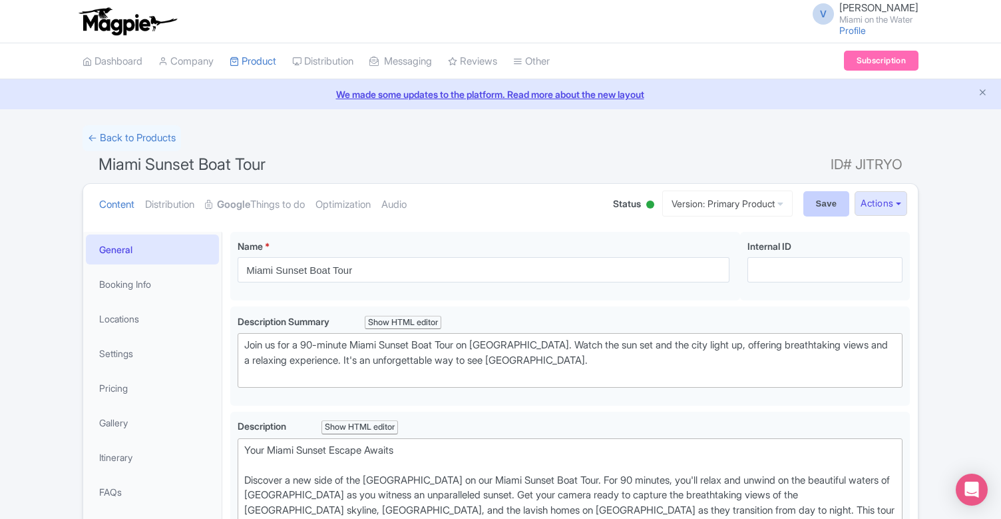
click at [810, 203] on input "Save" at bounding box center [827, 203] width 47 height 25
type input "Saving..."
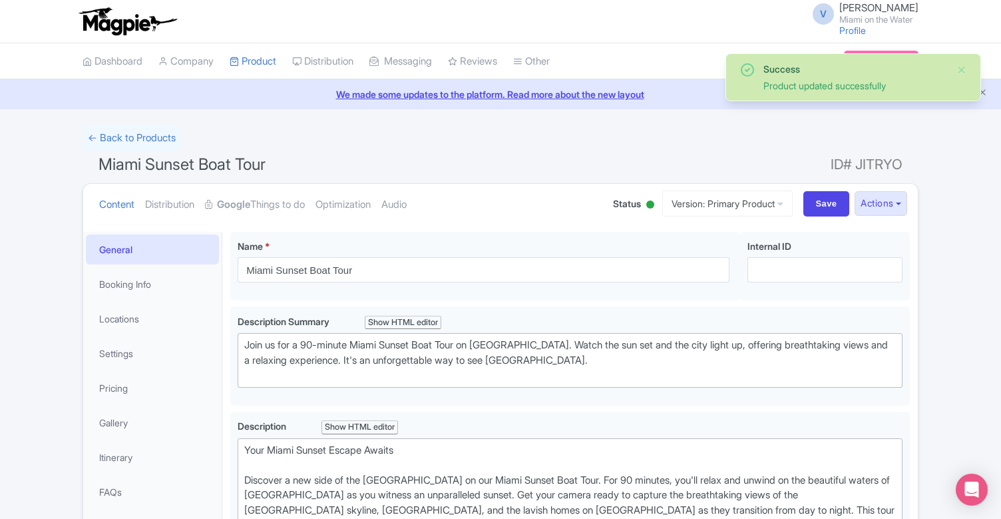
scroll to position [231, 0]
